Goal: Task Accomplishment & Management: Manage account settings

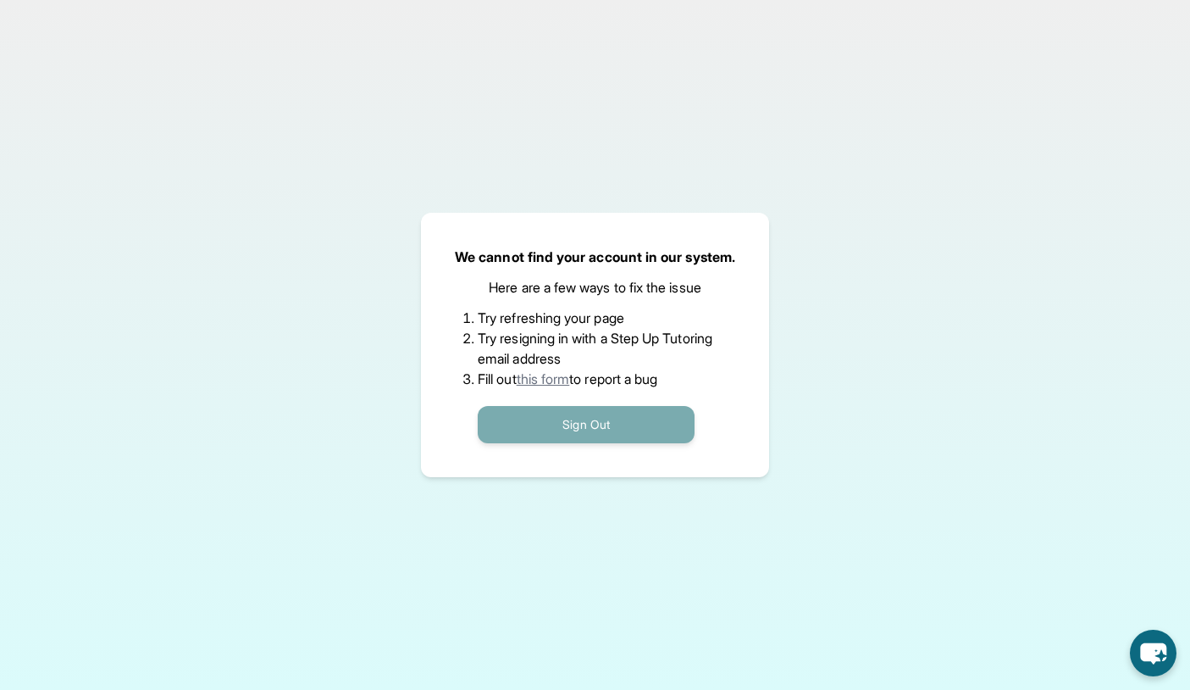
click at [558, 431] on button "Sign Out" at bounding box center [586, 424] width 217 height 37
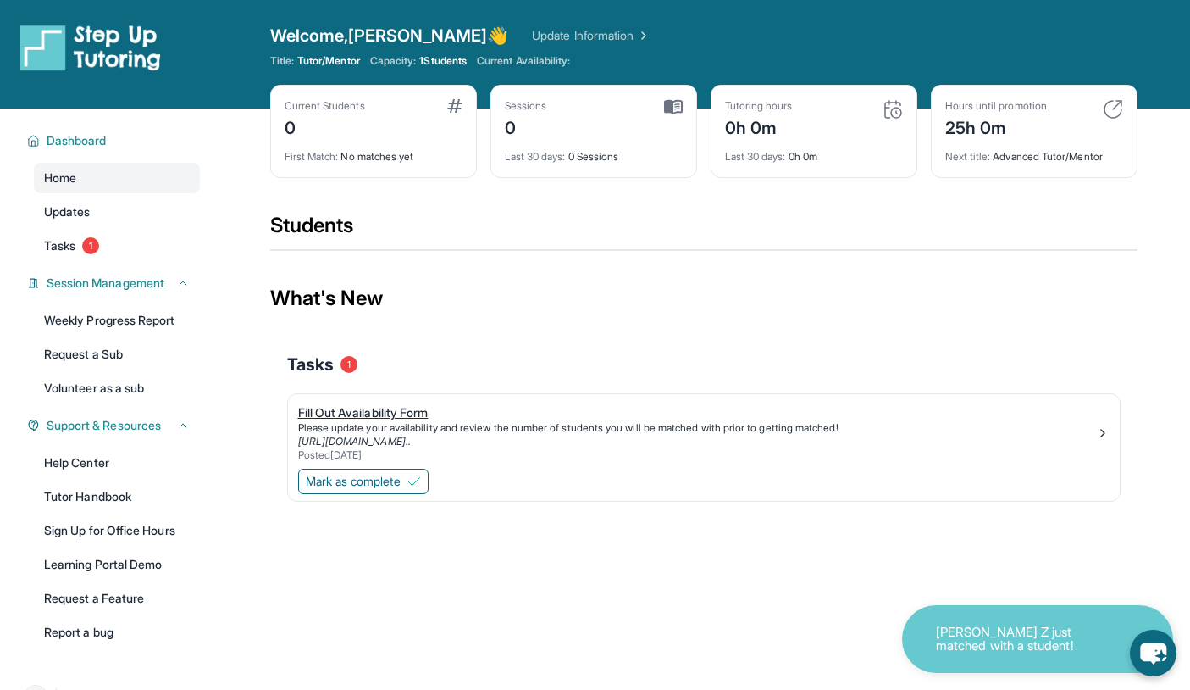
click at [373, 426] on div "Please update your availability and review the number of students you will be m…" at bounding box center [697, 428] width 798 height 14
click at [401, 481] on span "Mark as complete" at bounding box center [353, 481] width 95 height 17
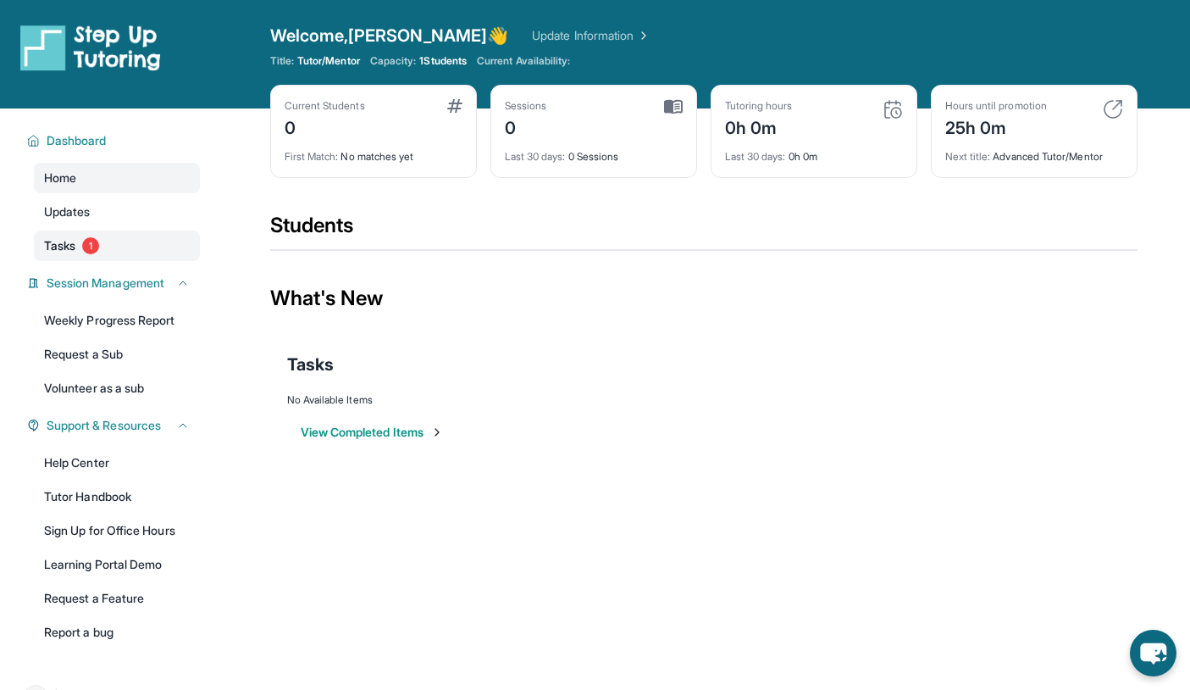
click at [65, 247] on span "Tasks" at bounding box center [59, 245] width 31 height 17
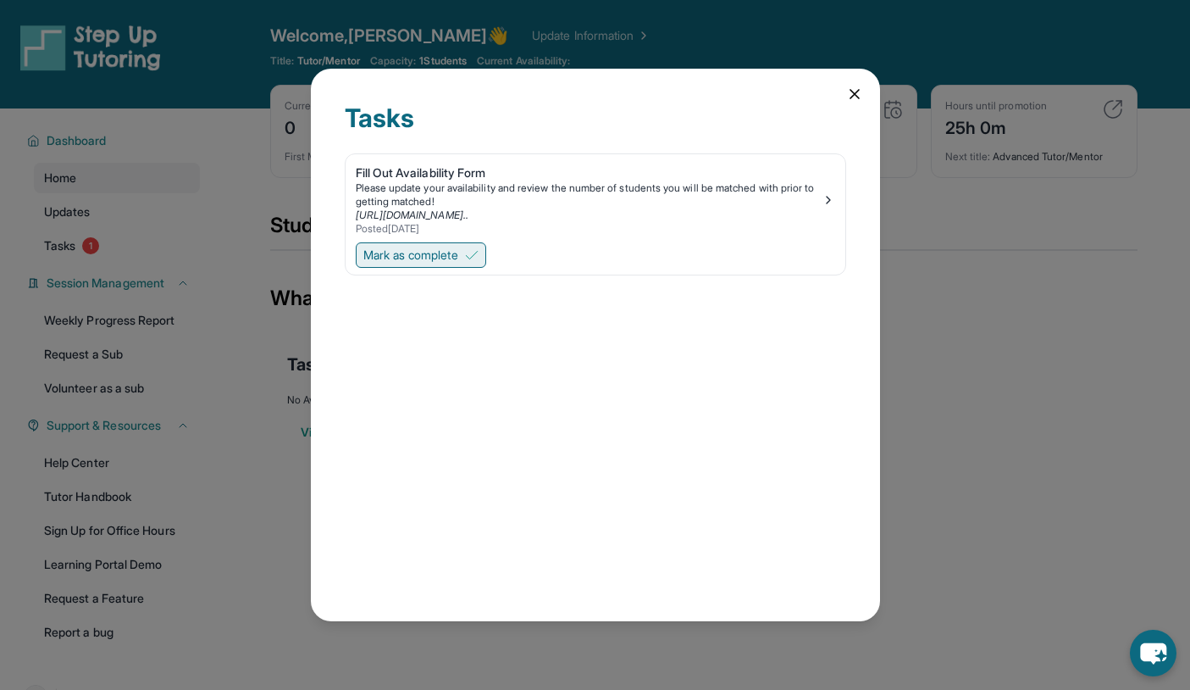
click at [422, 256] on span "Mark as complete" at bounding box center [410, 255] width 95 height 17
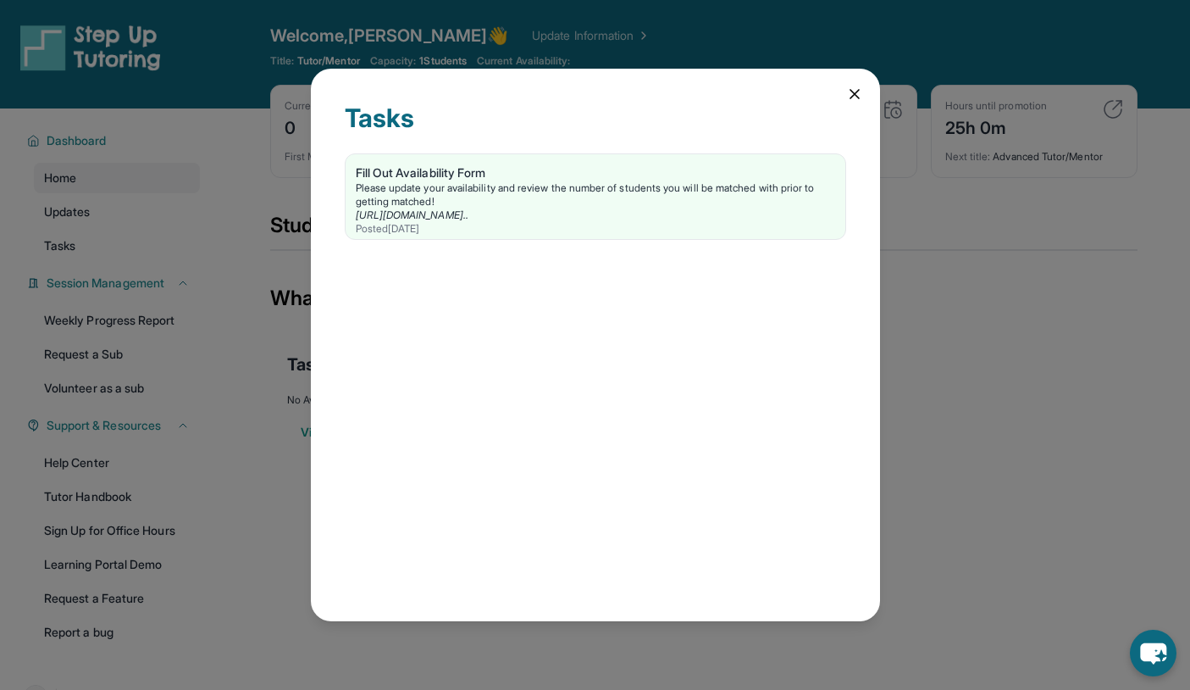
click at [847, 94] on icon at bounding box center [854, 94] width 17 height 17
